Goal: Communication & Community: Answer question/provide support

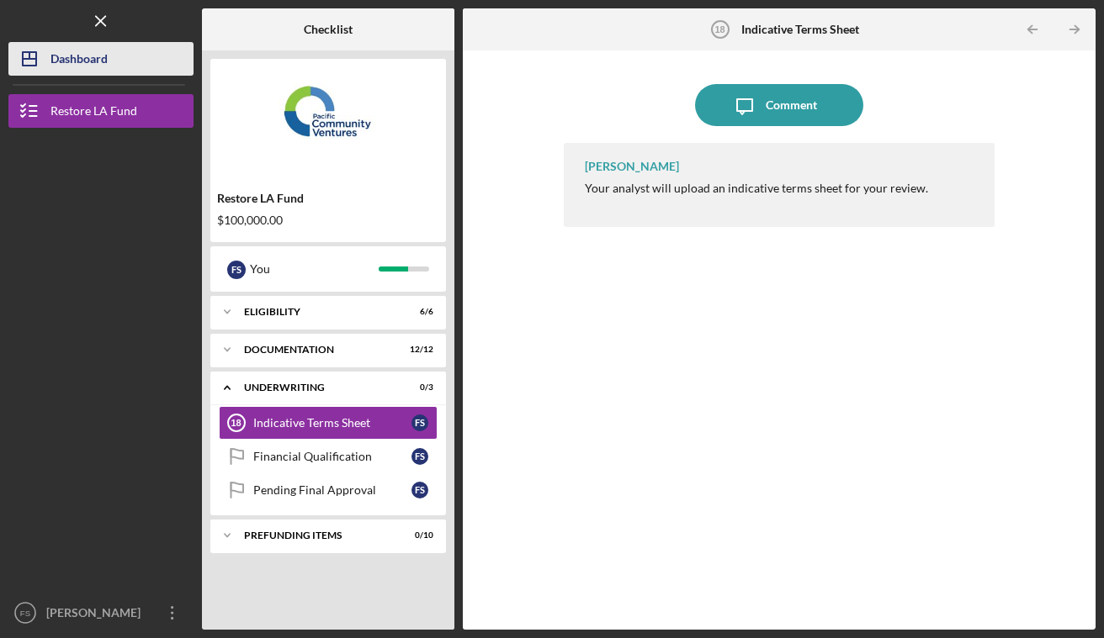
click at [61, 50] on div "Dashboard" at bounding box center [78, 61] width 57 height 38
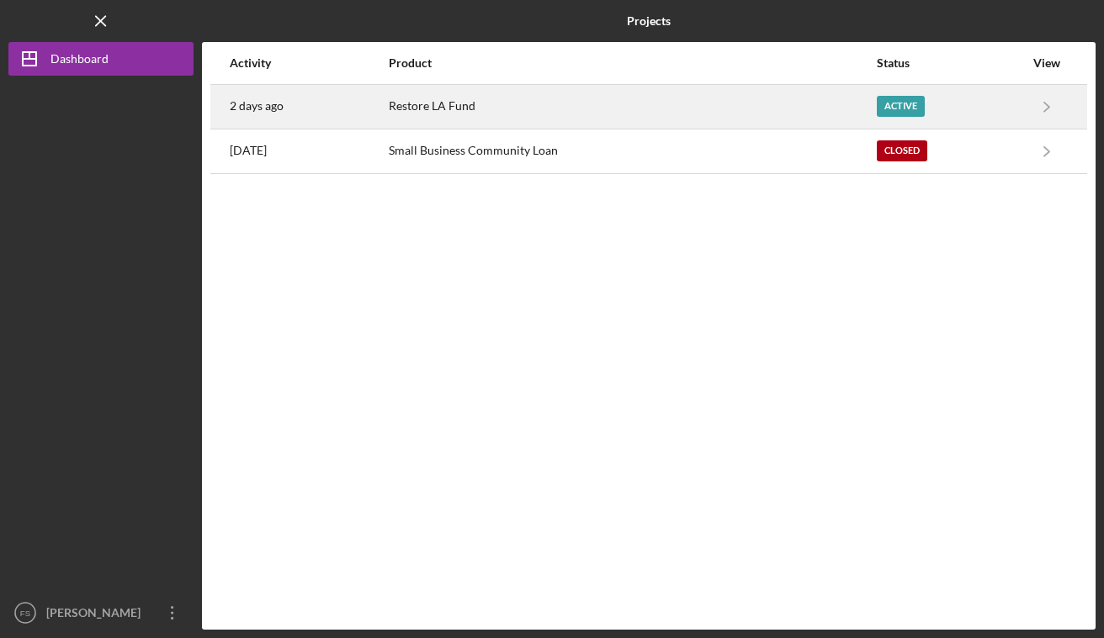
click at [463, 115] on div "Restore LA Fund" at bounding box center [632, 107] width 486 height 42
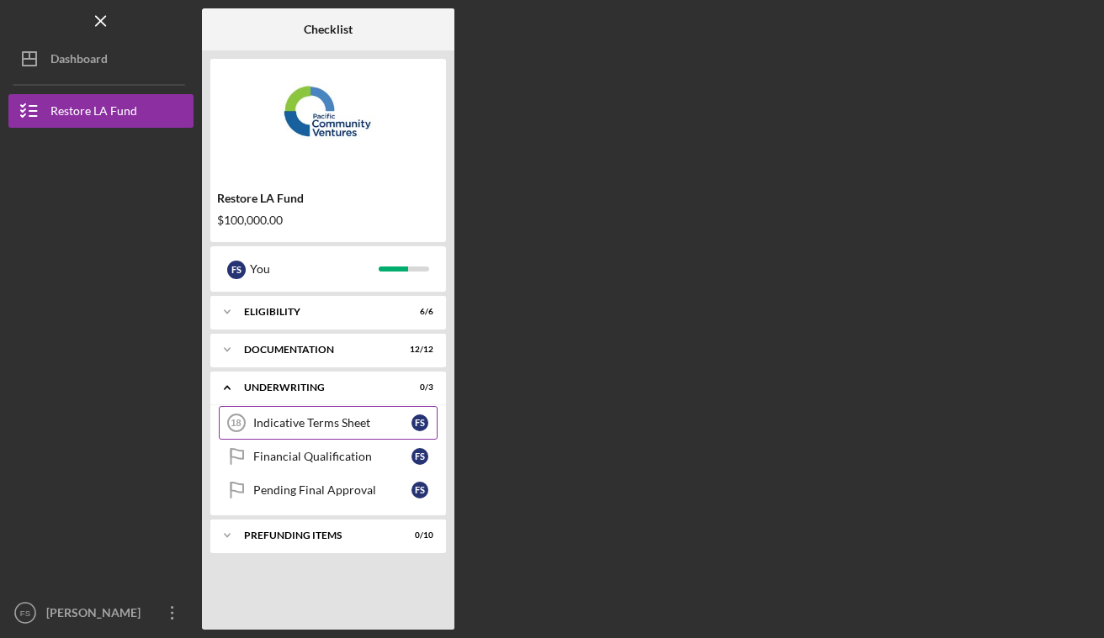
click at [336, 426] on div "Indicative Terms Sheet" at bounding box center [332, 422] width 158 height 13
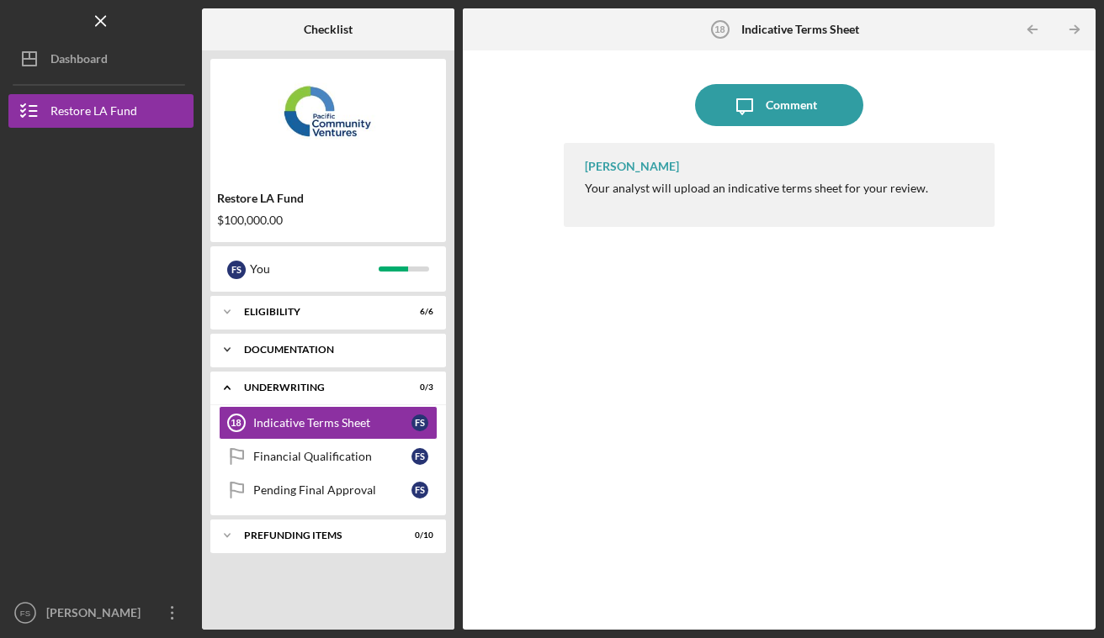
click at [338, 353] on div "Documentation" at bounding box center [334, 350] width 181 height 10
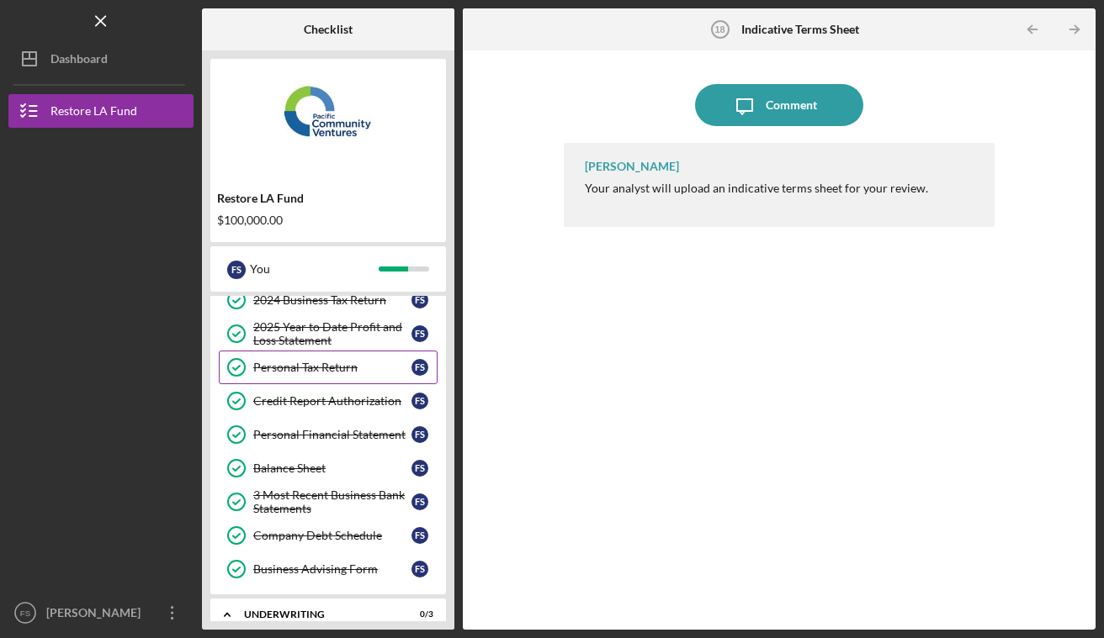
scroll to position [353, 0]
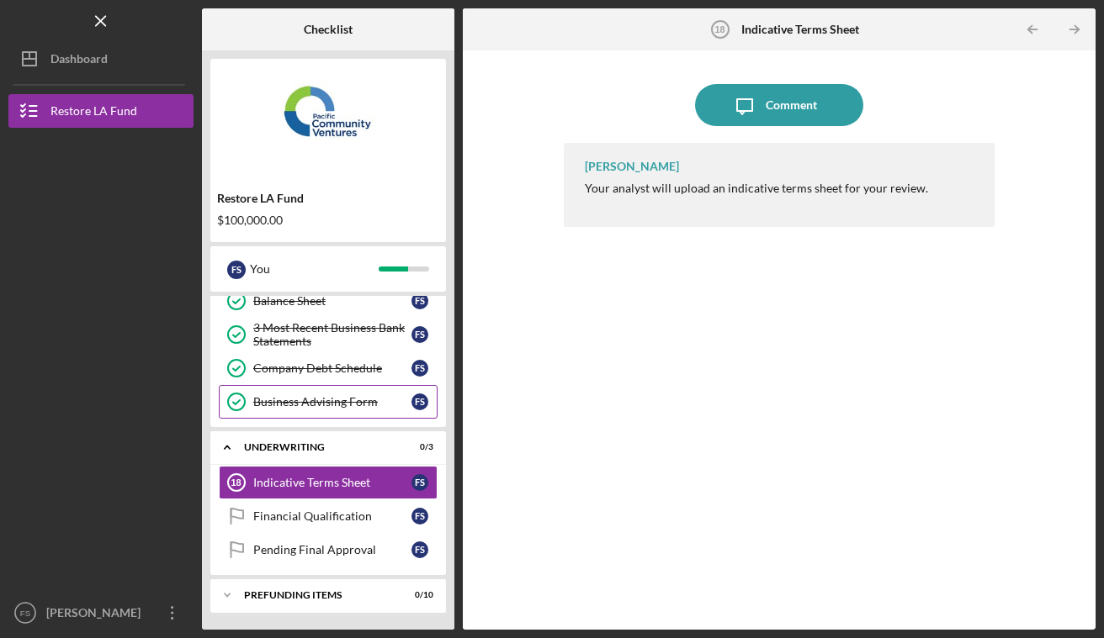
click at [337, 400] on div "Business Advising Form" at bounding box center [332, 401] width 158 height 13
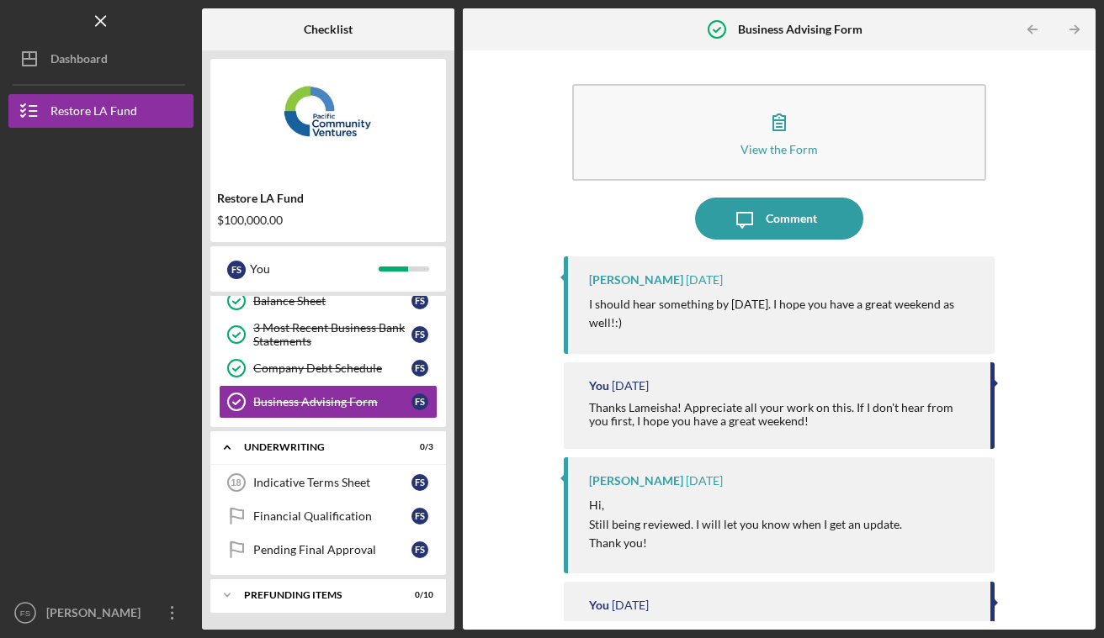
click at [619, 279] on div "[PERSON_NAME]" at bounding box center [636, 279] width 94 height 13
copy div "Lameisha"
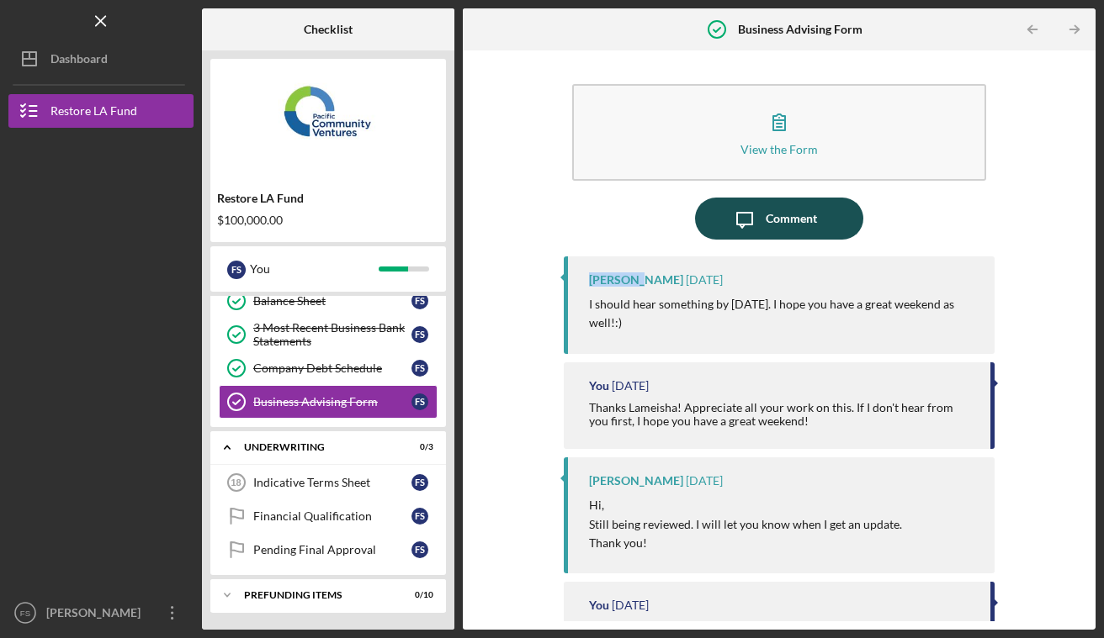
click at [776, 225] on div "Comment" at bounding box center [790, 219] width 51 height 42
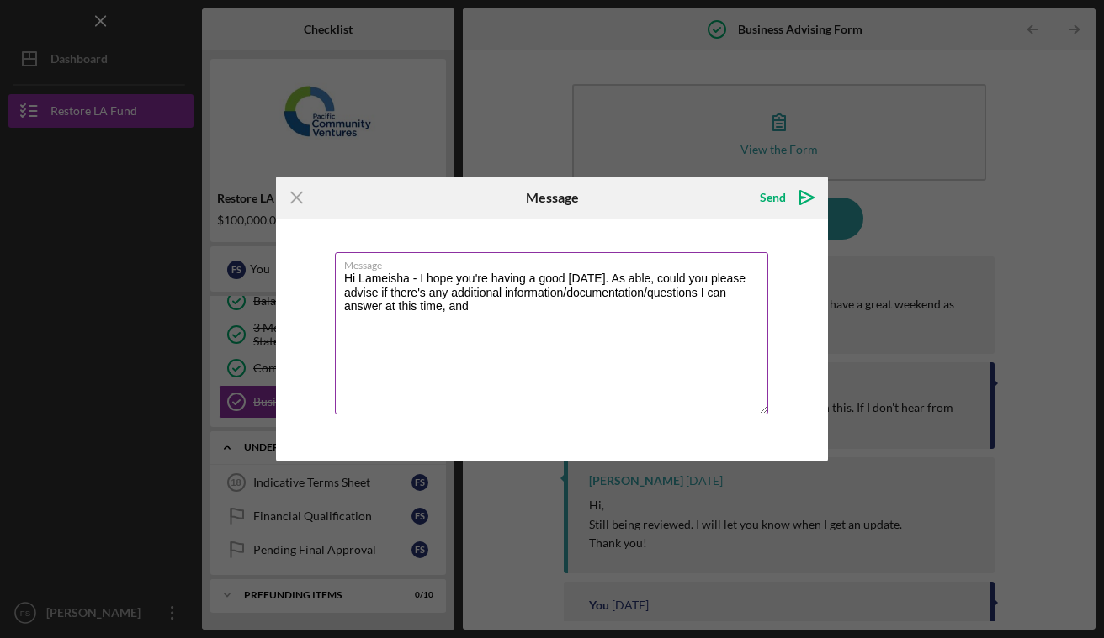
drag, startPoint x: 387, startPoint y: 305, endPoint x: 562, endPoint y: 304, distance: 175.0
click at [563, 305] on textarea "Hi Lameisha - I hope you're having a good [DATE]. As able, could you please adv…" at bounding box center [551, 333] width 433 height 162
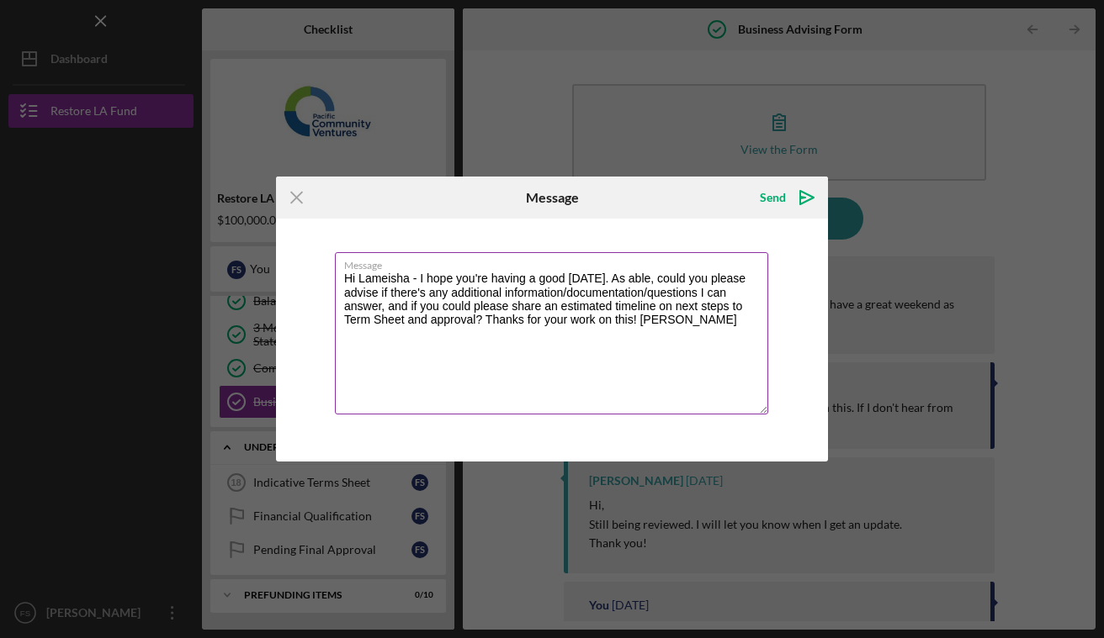
click at [635, 316] on textarea "Hi Lameisha - I hope you're having a good [DATE]. As able, could you please adv…" at bounding box center [551, 333] width 433 height 162
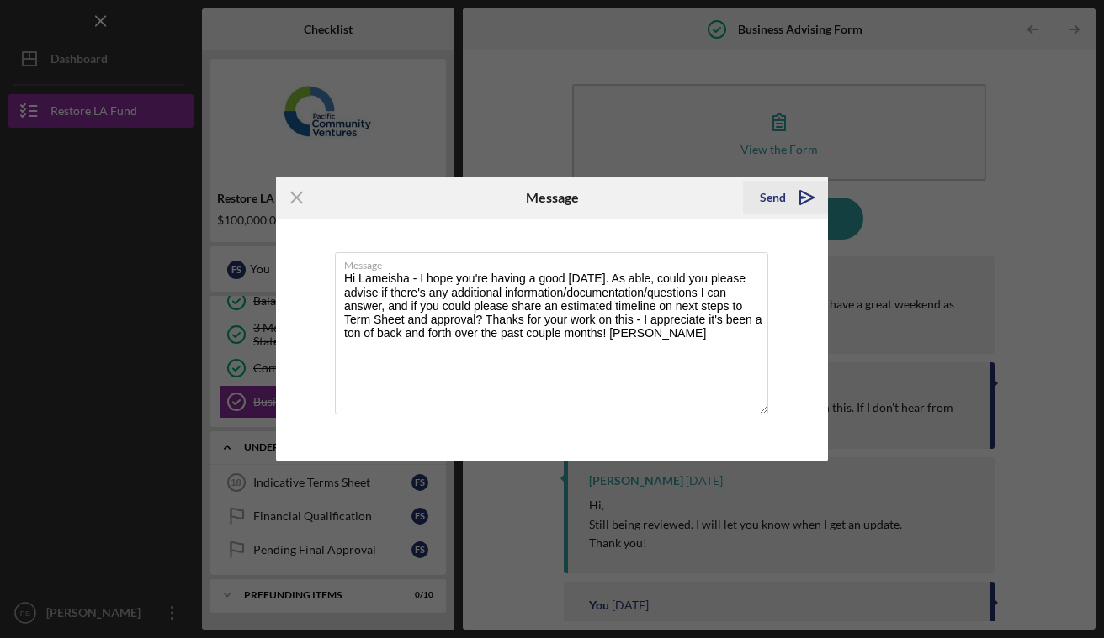
type textarea "Hi Lameisha - I hope you're having a good [DATE]. As able, could you please adv…"
click at [792, 192] on icon "Icon/icon-invite-send" at bounding box center [807, 198] width 42 height 42
